Goal: Information Seeking & Learning: Learn about a topic

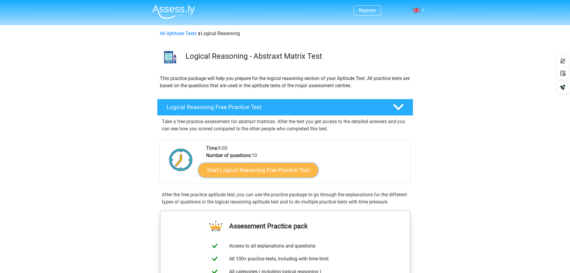
click at [256, 174] on link "Start Logical Reasoning Free Practice Test" at bounding box center [258, 170] width 120 height 14
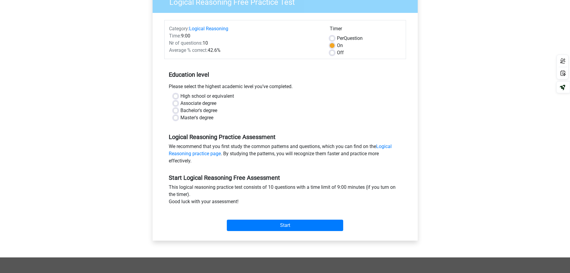
scroll to position [60, 0]
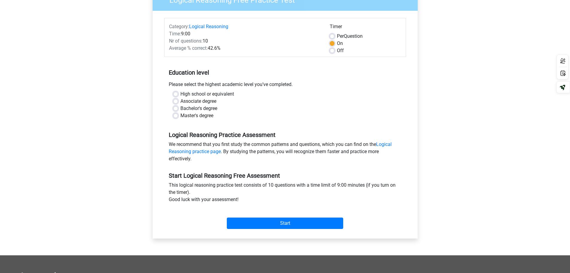
click at [181, 115] on label "Master's degree" at bounding box center [197, 115] width 33 height 7
click at [177, 115] on input "Master's degree" at bounding box center [175, 115] width 5 height 6
radio input "true"
click at [272, 227] on input "Start" at bounding box center [285, 222] width 116 height 11
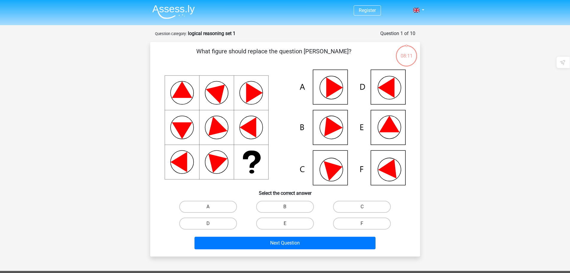
click at [333, 128] on icon at bounding box center [329, 125] width 25 height 24
click at [275, 202] on label "B" at bounding box center [285, 207] width 58 height 12
click at [285, 207] on input "B" at bounding box center [287, 209] width 4 height 4
radio input "true"
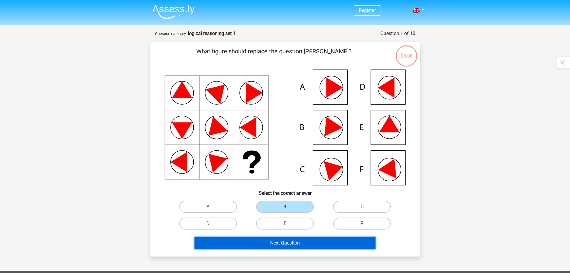
click at [310, 240] on button "Next Question" at bounding box center [285, 243] width 181 height 13
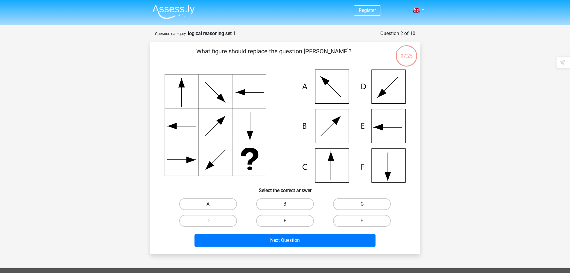
click at [346, 205] on label "C" at bounding box center [362, 204] width 58 height 12
click at [362, 205] on input "C" at bounding box center [364, 206] width 4 height 4
radio input "true"
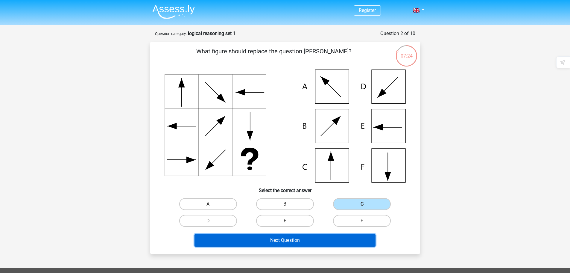
click at [314, 236] on button "Next Question" at bounding box center [285, 240] width 181 height 13
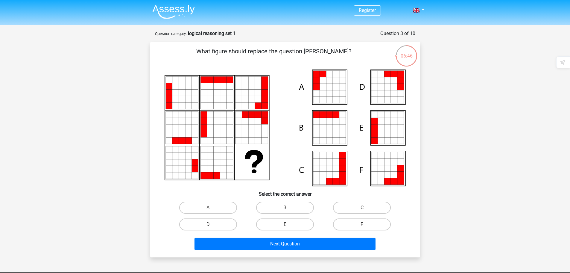
drag, startPoint x: 195, startPoint y: 162, endPoint x: 173, endPoint y: 160, distance: 21.9
click at [173, 160] on icon at bounding box center [285, 127] width 241 height 116
click at [336, 91] on icon at bounding box center [336, 93] width 7 height 7
click at [221, 209] on label "A" at bounding box center [208, 207] width 58 height 12
click at [212, 209] on input "A" at bounding box center [210, 209] width 4 height 4
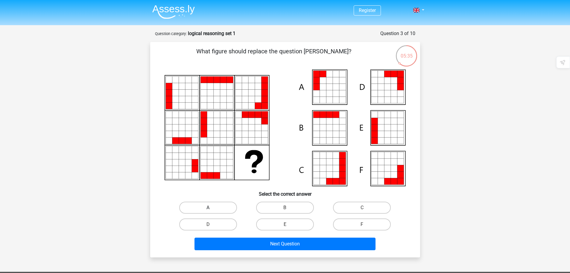
radio input "true"
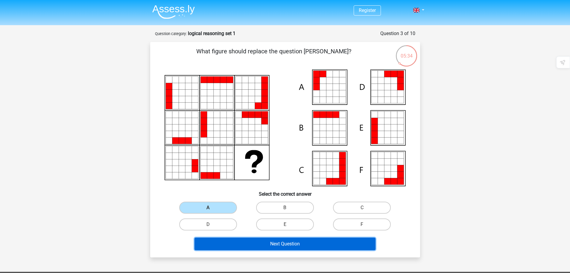
click at [245, 242] on button "Next Question" at bounding box center [285, 243] width 181 height 13
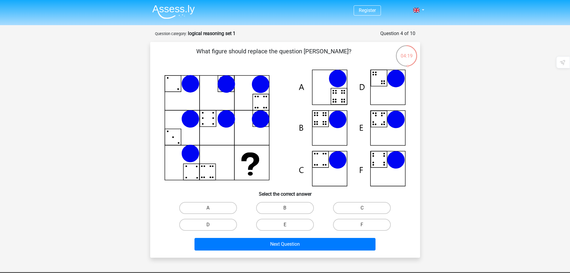
click at [286, 225] on input "E" at bounding box center [287, 227] width 4 height 4
radio input "true"
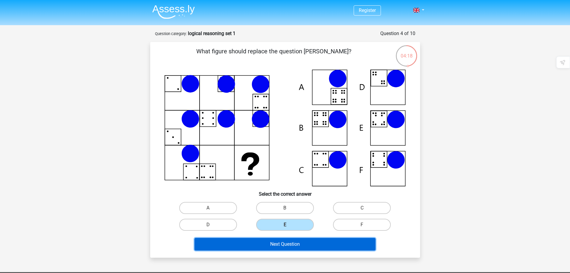
click at [292, 243] on button "Next Question" at bounding box center [285, 244] width 181 height 13
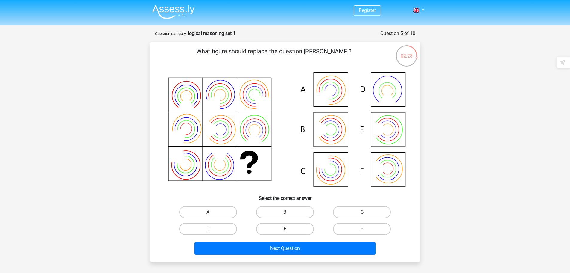
click at [195, 214] on label "A" at bounding box center [208, 212] width 58 height 12
click at [208, 214] on input "A" at bounding box center [210, 214] width 4 height 4
radio input "true"
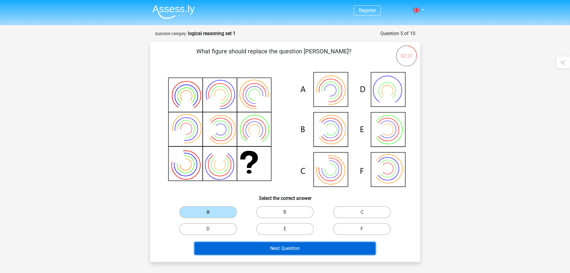
click at [219, 248] on button "Next Question" at bounding box center [285, 248] width 181 height 13
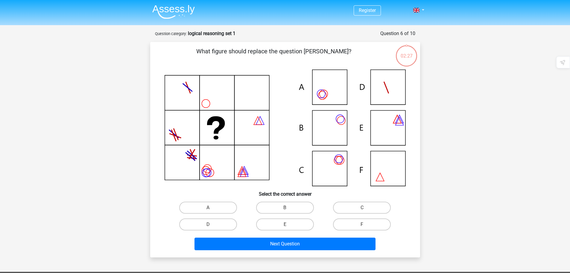
scroll to position [30, 0]
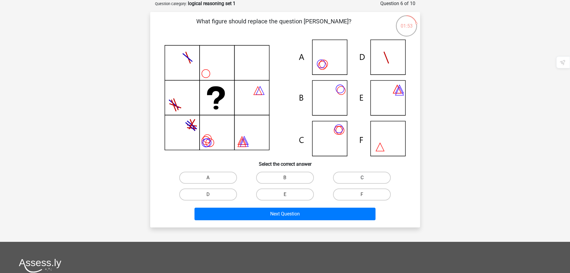
click at [389, 180] on label "C" at bounding box center [362, 178] width 58 height 12
click at [366, 180] on input "C" at bounding box center [364, 180] width 4 height 4
radio input "true"
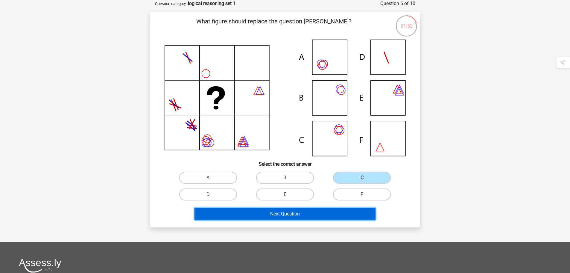
click at [344, 216] on button "Next Question" at bounding box center [285, 213] width 181 height 13
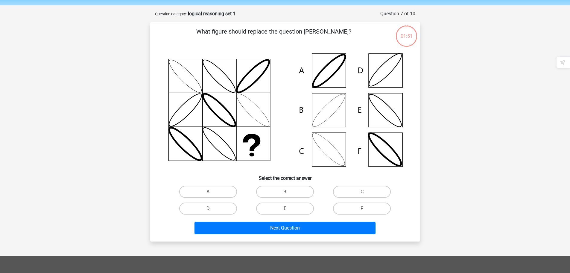
scroll to position [0, 0]
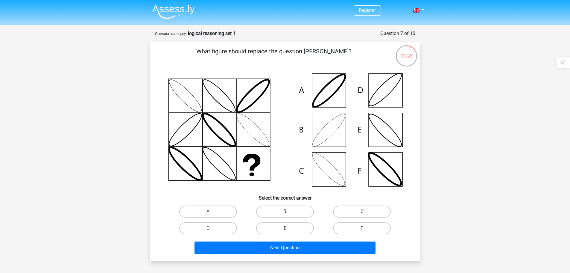
click at [298, 212] on label "B" at bounding box center [285, 211] width 58 height 12
click at [289, 212] on input "B" at bounding box center [287, 213] width 4 height 4
radio input "true"
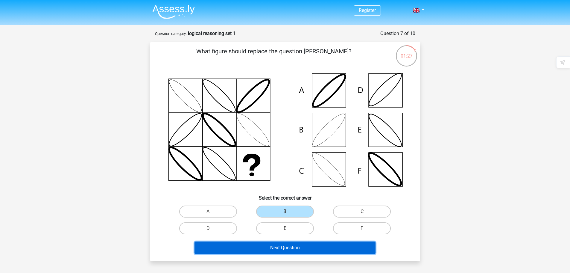
click at [290, 248] on button "Next Question" at bounding box center [285, 247] width 181 height 13
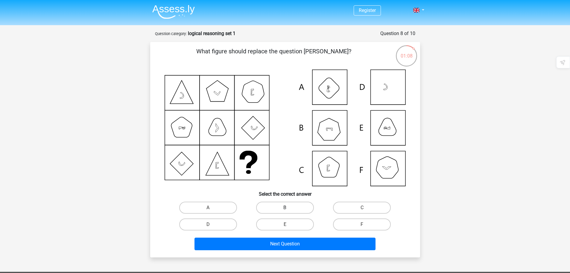
click at [288, 207] on label "B" at bounding box center [285, 207] width 58 height 12
click at [288, 207] on input "B" at bounding box center [287, 209] width 4 height 4
radio input "true"
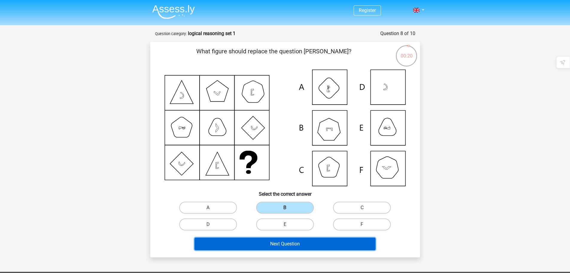
click at [314, 244] on button "Next Question" at bounding box center [285, 243] width 181 height 13
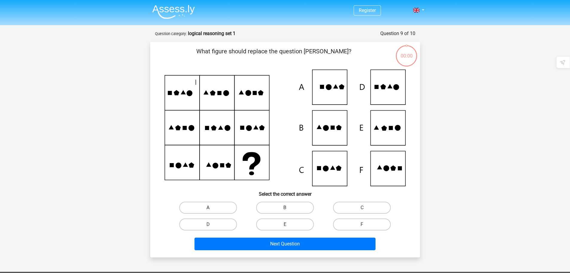
click at [214, 204] on label "A" at bounding box center [208, 207] width 58 height 12
click at [212, 207] on input "A" at bounding box center [210, 209] width 4 height 4
radio input "true"
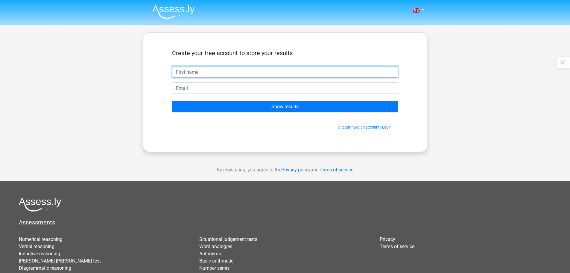
click at [200, 71] on input "text" at bounding box center [285, 71] width 226 height 11
type input "[PERSON_NAME]"
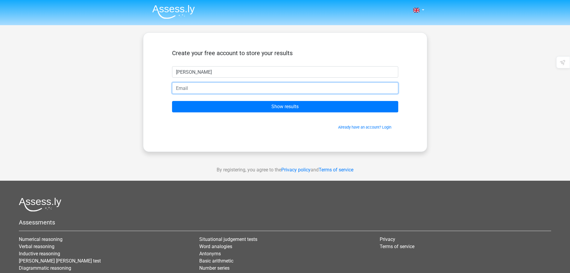
click at [184, 89] on input "email" at bounding box center [285, 87] width 226 height 11
type input "[EMAIL_ADDRESS][DOMAIN_NAME]"
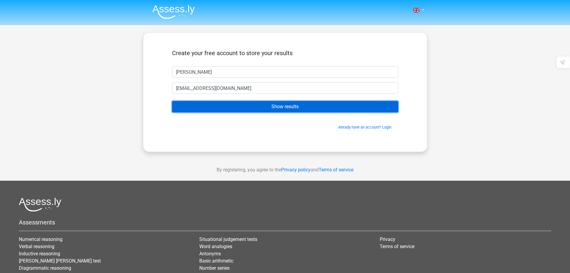
click at [248, 107] on input "Show results" at bounding box center [285, 106] width 226 height 11
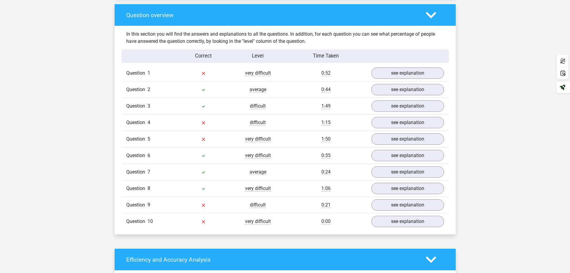
scroll to position [449, 0]
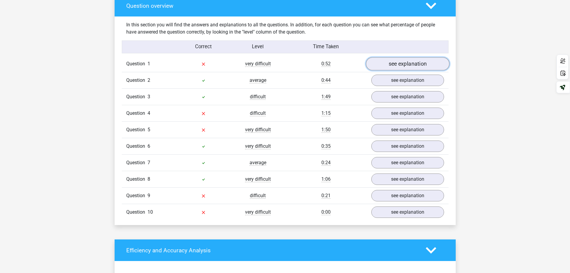
click at [416, 67] on link "see explanation" at bounding box center [408, 63] width 84 height 13
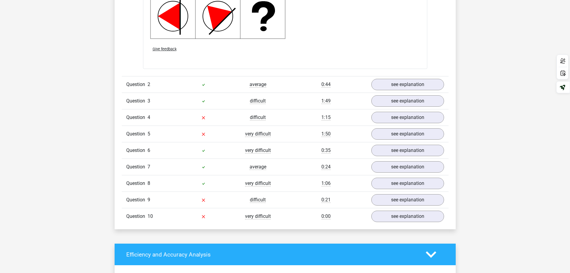
scroll to position [868, 0]
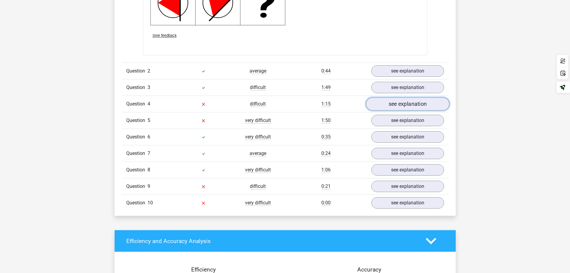
click at [396, 102] on link "see explanation" at bounding box center [408, 104] width 84 height 13
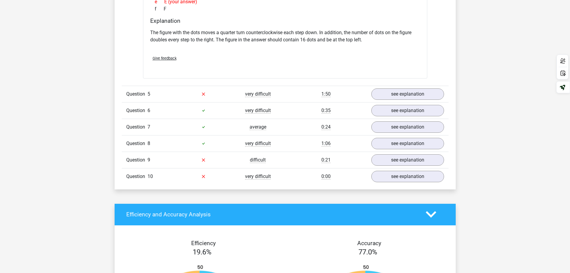
scroll to position [1168, 0]
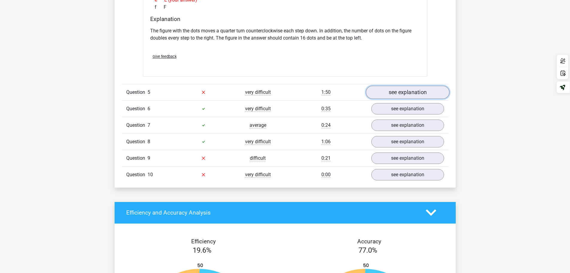
click at [401, 92] on link "see explanation" at bounding box center [408, 92] width 84 height 13
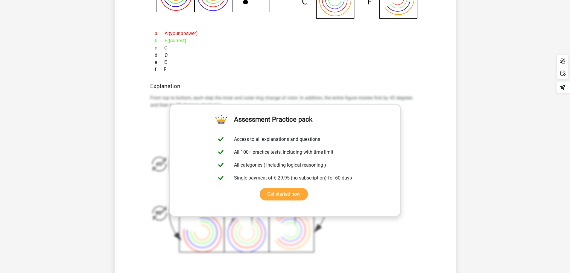
scroll to position [1437, 0]
